Goal: Information Seeking & Learning: Learn about a topic

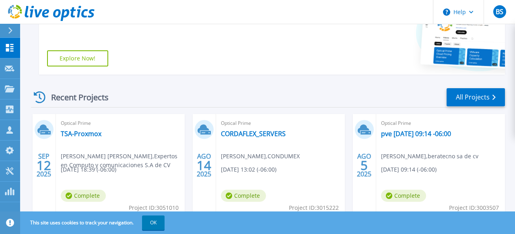
scroll to position [198, 0]
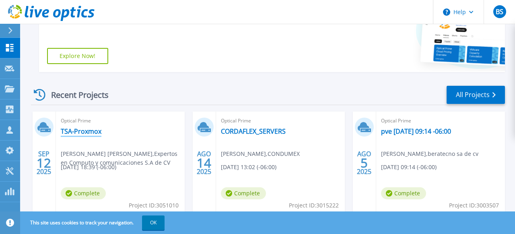
click at [78, 133] on link "TSA-Proxmox" at bounding box center [81, 131] width 41 height 8
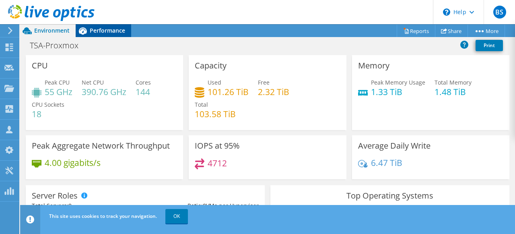
click at [111, 31] on span "Performance" at bounding box center [107, 31] width 35 height 8
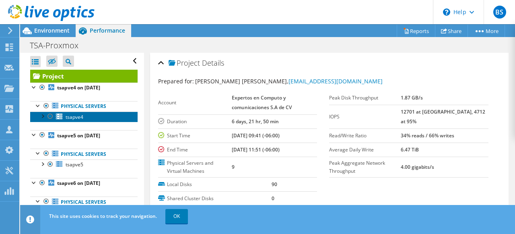
click at [77, 116] on span "tsapve4" at bounding box center [75, 117] width 18 height 7
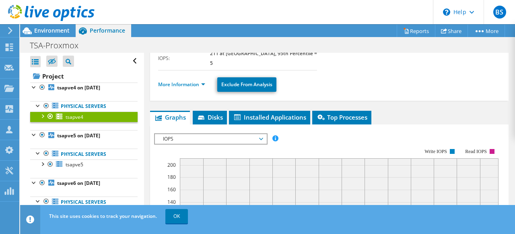
scroll to position [126, 0]
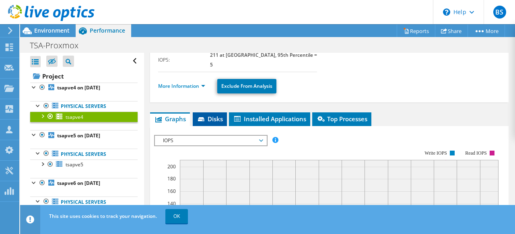
click at [208, 115] on span "Disks" at bounding box center [210, 119] width 26 height 8
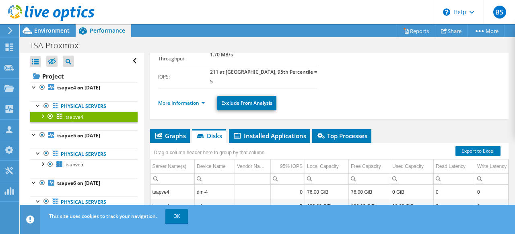
scroll to position [14, 0]
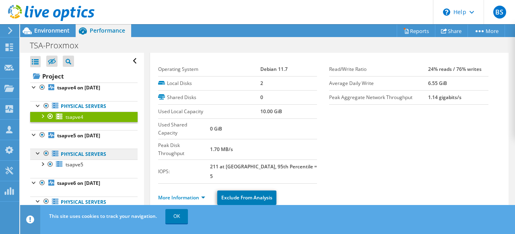
click at [92, 156] on link "Physical Servers" at bounding box center [83, 154] width 107 height 10
click at [40, 155] on div at bounding box center [38, 153] width 8 height 8
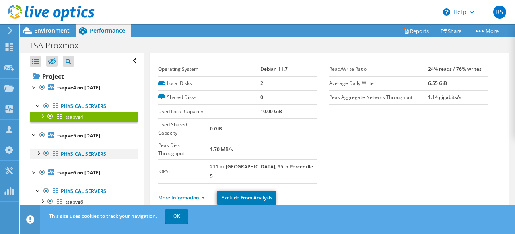
click at [40, 155] on div at bounding box center [38, 153] width 8 height 8
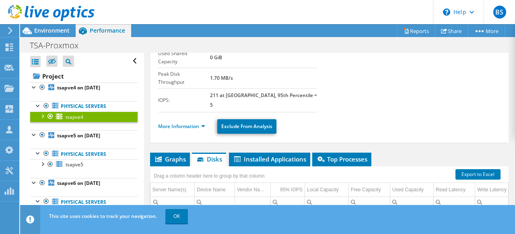
scroll to position [113, 0]
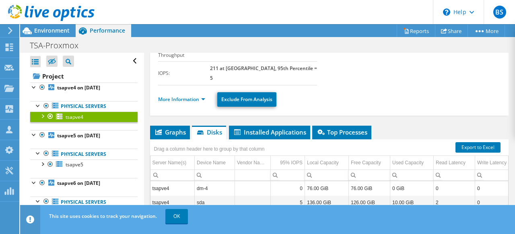
click at [201, 95] on li "More Information" at bounding box center [184, 99] width 52 height 9
click at [202, 96] on link "More Information" at bounding box center [181, 99] width 47 height 7
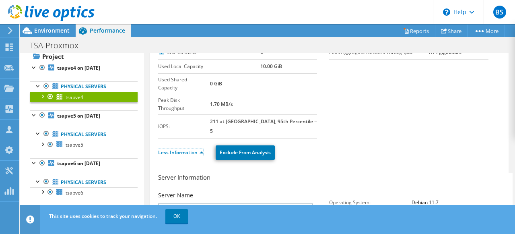
scroll to position [24, 0]
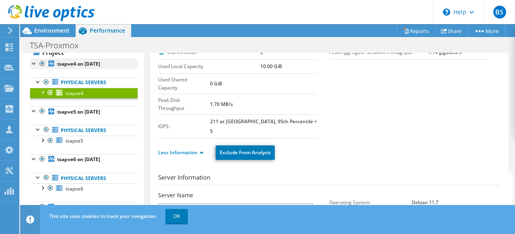
click at [34, 63] on div at bounding box center [34, 63] width 8 height 8
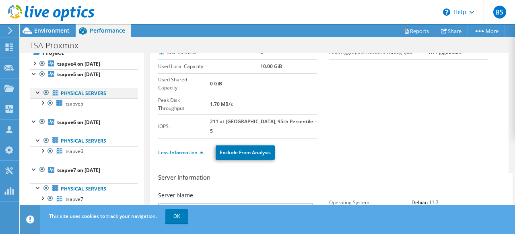
click at [37, 90] on div at bounding box center [38, 92] width 8 height 8
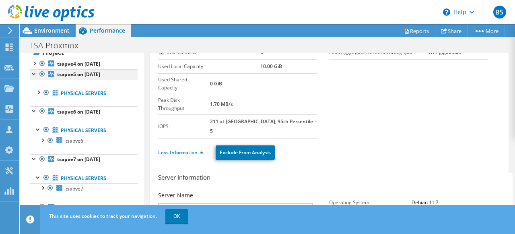
click at [35, 74] on div at bounding box center [34, 73] width 8 height 8
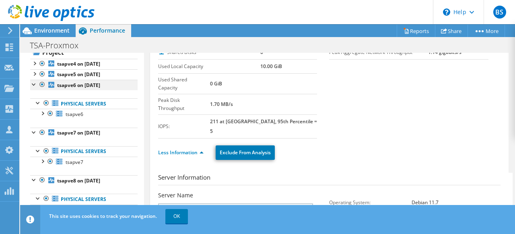
click at [35, 85] on div at bounding box center [34, 84] width 8 height 8
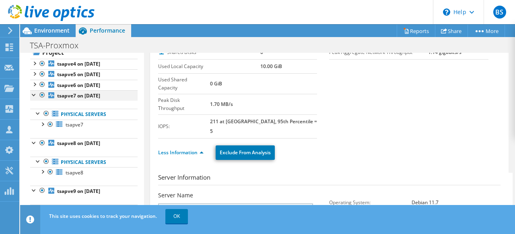
click at [36, 94] on div at bounding box center [34, 94] width 8 height 8
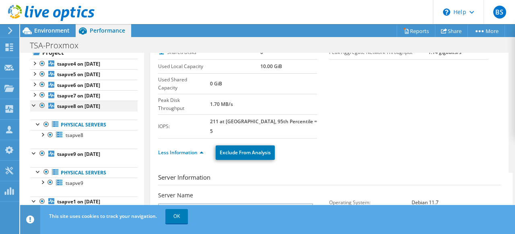
click at [35, 105] on div at bounding box center [34, 105] width 8 height 8
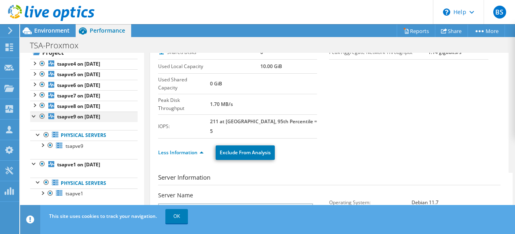
click at [36, 115] on div at bounding box center [34, 115] width 8 height 8
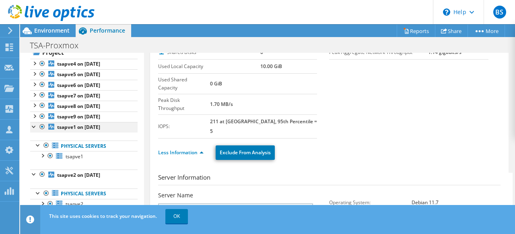
click at [35, 127] on div at bounding box center [34, 126] width 8 height 8
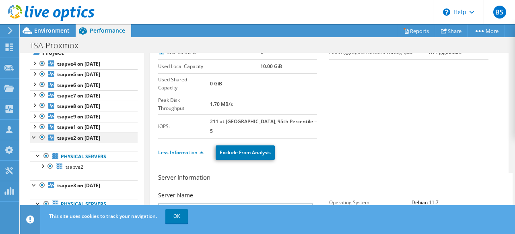
click at [35, 137] on div at bounding box center [34, 136] width 8 height 8
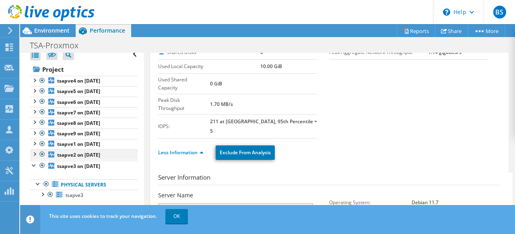
scroll to position [6, 0]
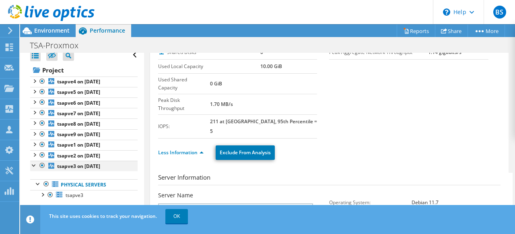
click at [35, 163] on div at bounding box center [34, 165] width 8 height 8
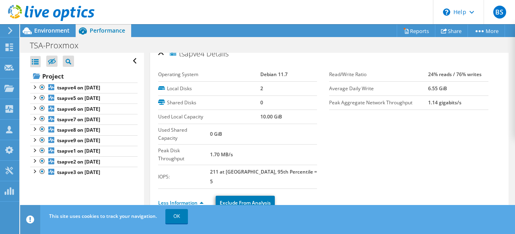
scroll to position [0, 0]
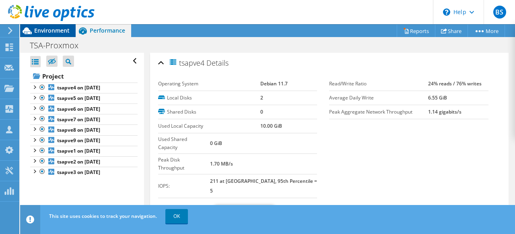
click at [52, 31] on span "Environment" at bounding box center [51, 31] width 35 height 8
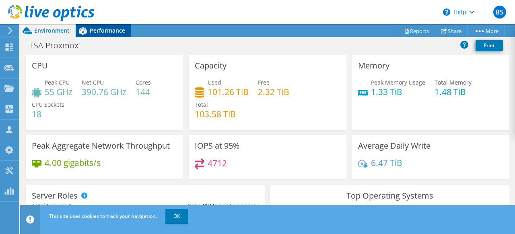
click at [117, 31] on span "Performance" at bounding box center [107, 31] width 35 height 8
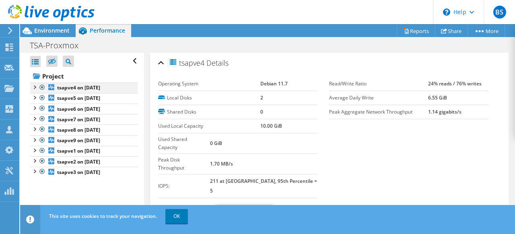
click at [37, 87] on div at bounding box center [34, 87] width 8 height 8
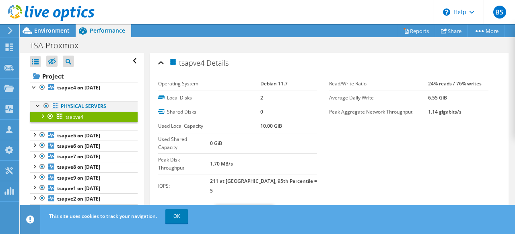
click at [39, 104] on div at bounding box center [38, 105] width 8 height 8
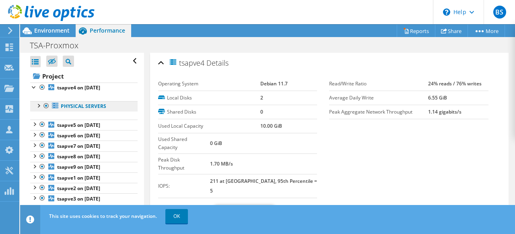
click at [79, 104] on link "Physical Servers" at bounding box center [83, 106] width 107 height 10
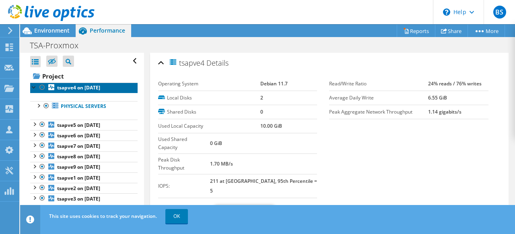
click at [74, 88] on b "tsapve4 on [DATE]" at bounding box center [78, 87] width 43 height 7
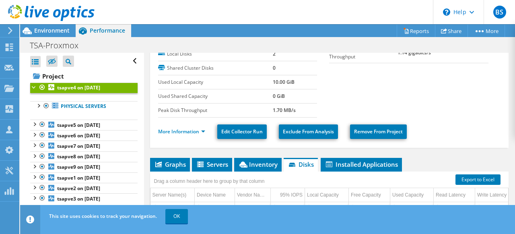
scroll to position [87, 0]
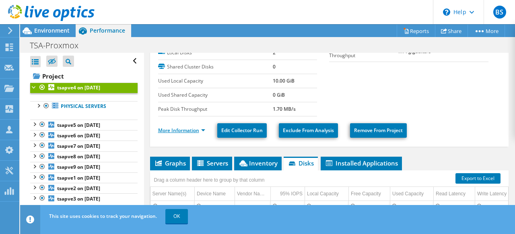
click at [196, 128] on link "More Information" at bounding box center [181, 130] width 47 height 7
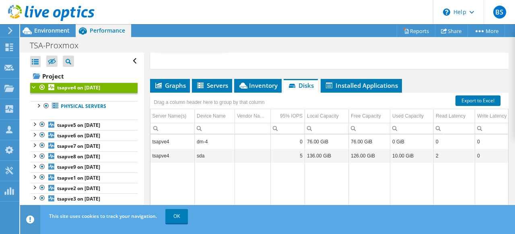
scroll to position [451, 0]
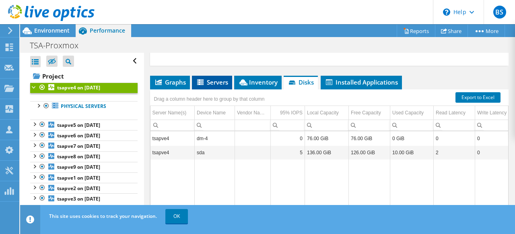
click at [219, 81] on span "Servers" at bounding box center [212, 82] width 32 height 8
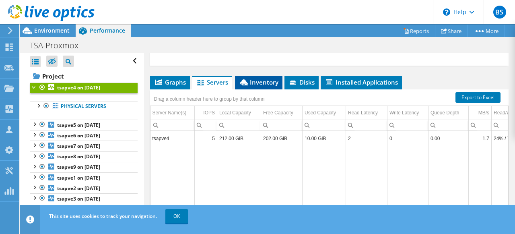
click at [244, 79] on icon at bounding box center [244, 82] width 8 height 6
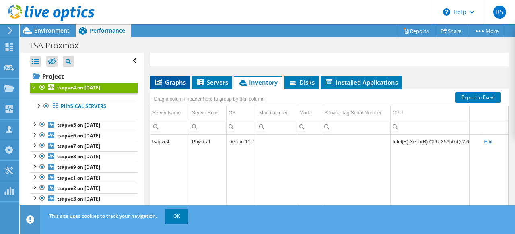
click at [177, 81] on span "Graphs" at bounding box center [170, 82] width 32 height 8
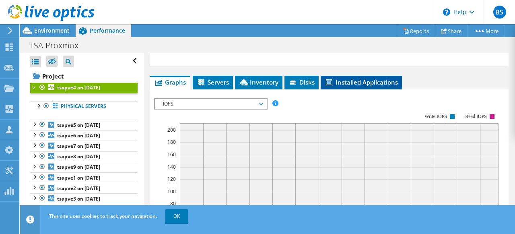
click at [367, 81] on span "Installed Applications" at bounding box center [361, 82] width 73 height 8
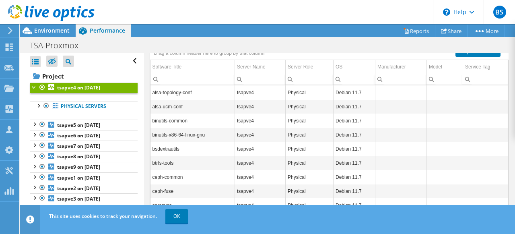
scroll to position [524, 0]
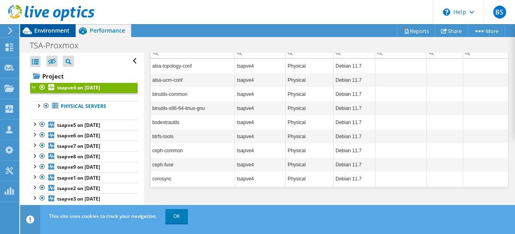
click at [48, 30] on span "Environment" at bounding box center [51, 31] width 35 height 8
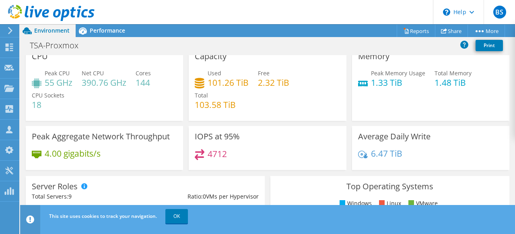
scroll to position [0, 0]
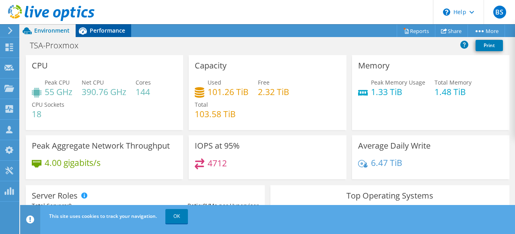
click at [107, 27] on span "Performance" at bounding box center [107, 31] width 35 height 8
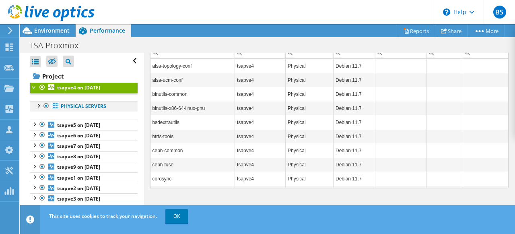
click at [38, 105] on div at bounding box center [38, 105] width 8 height 8
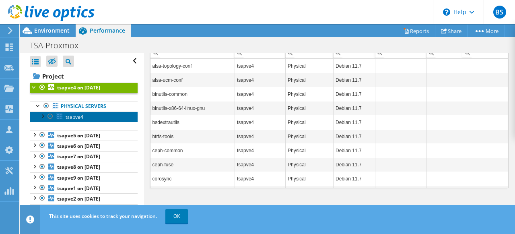
click at [87, 116] on link "tsapve4" at bounding box center [83, 116] width 107 height 10
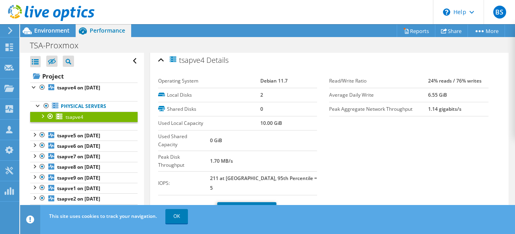
scroll to position [1, 0]
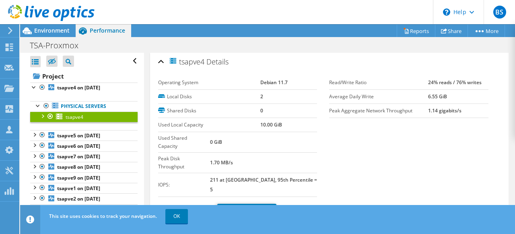
click at [197, 207] on link "More Information" at bounding box center [181, 210] width 47 height 7
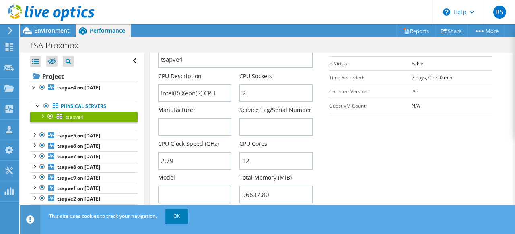
scroll to position [213, 0]
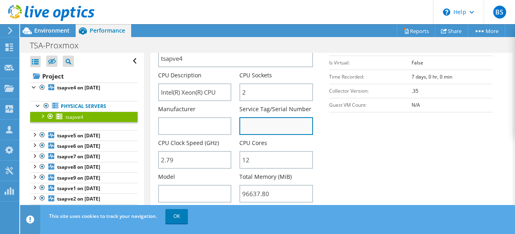
click at [286, 117] on input "text" at bounding box center [276, 126] width 74 height 18
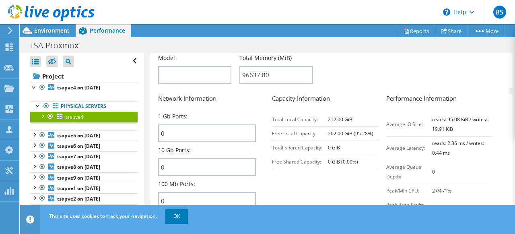
scroll to position [331, 0]
